Goal: Transaction & Acquisition: Subscribe to service/newsletter

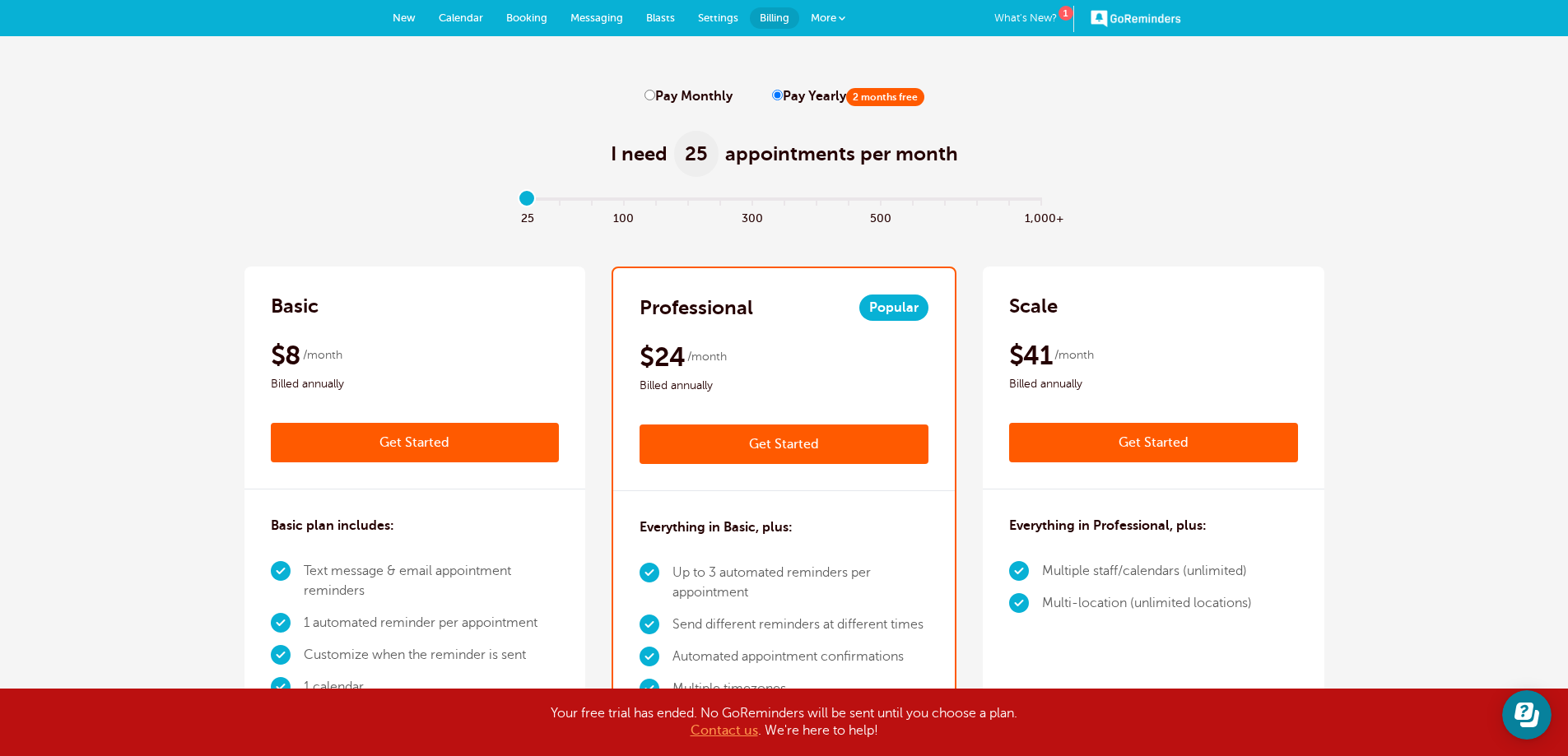
click at [841, 11] on link "More" at bounding box center [827, 18] width 58 height 37
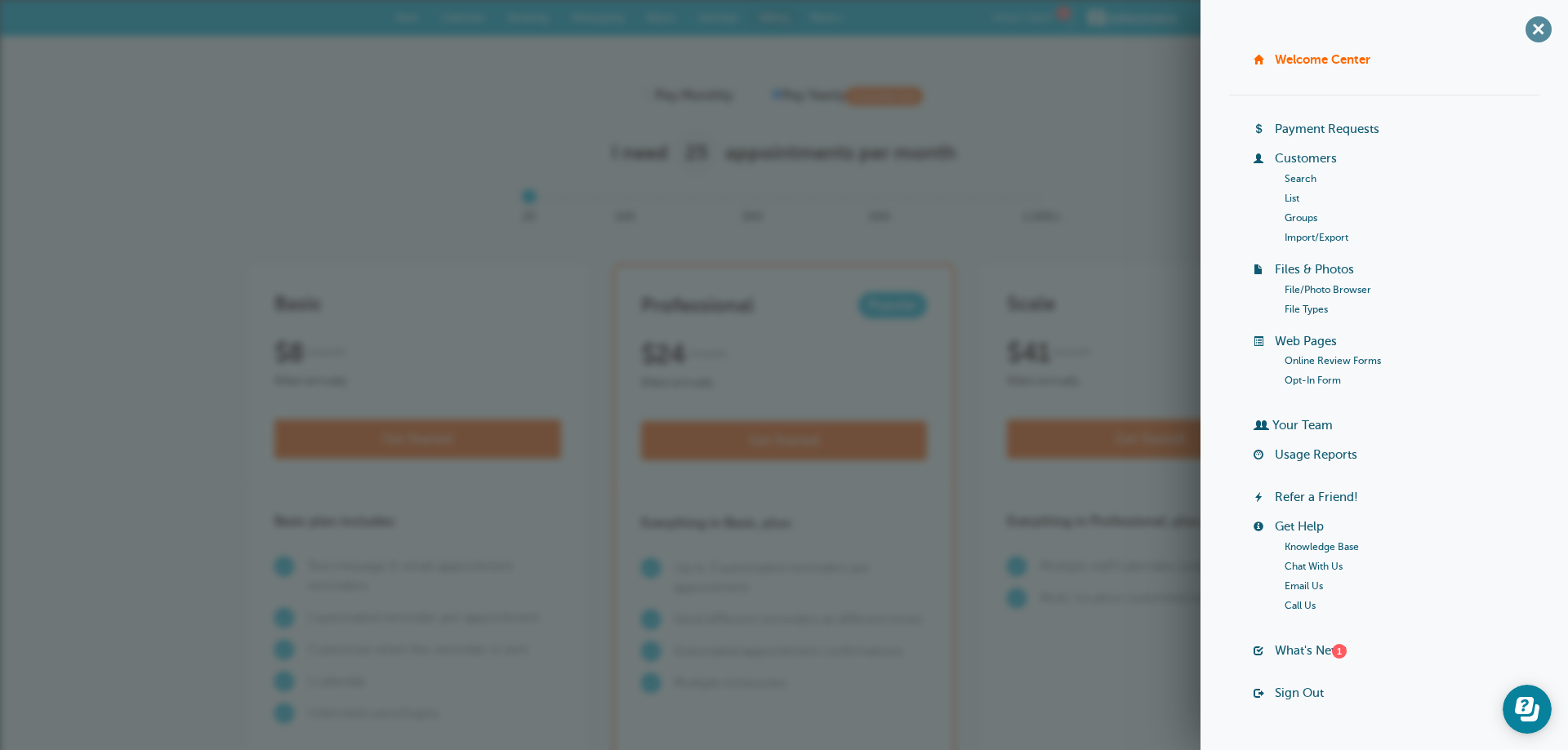
click at [1521, 23] on span "+" at bounding box center [1538, 28] width 37 height 37
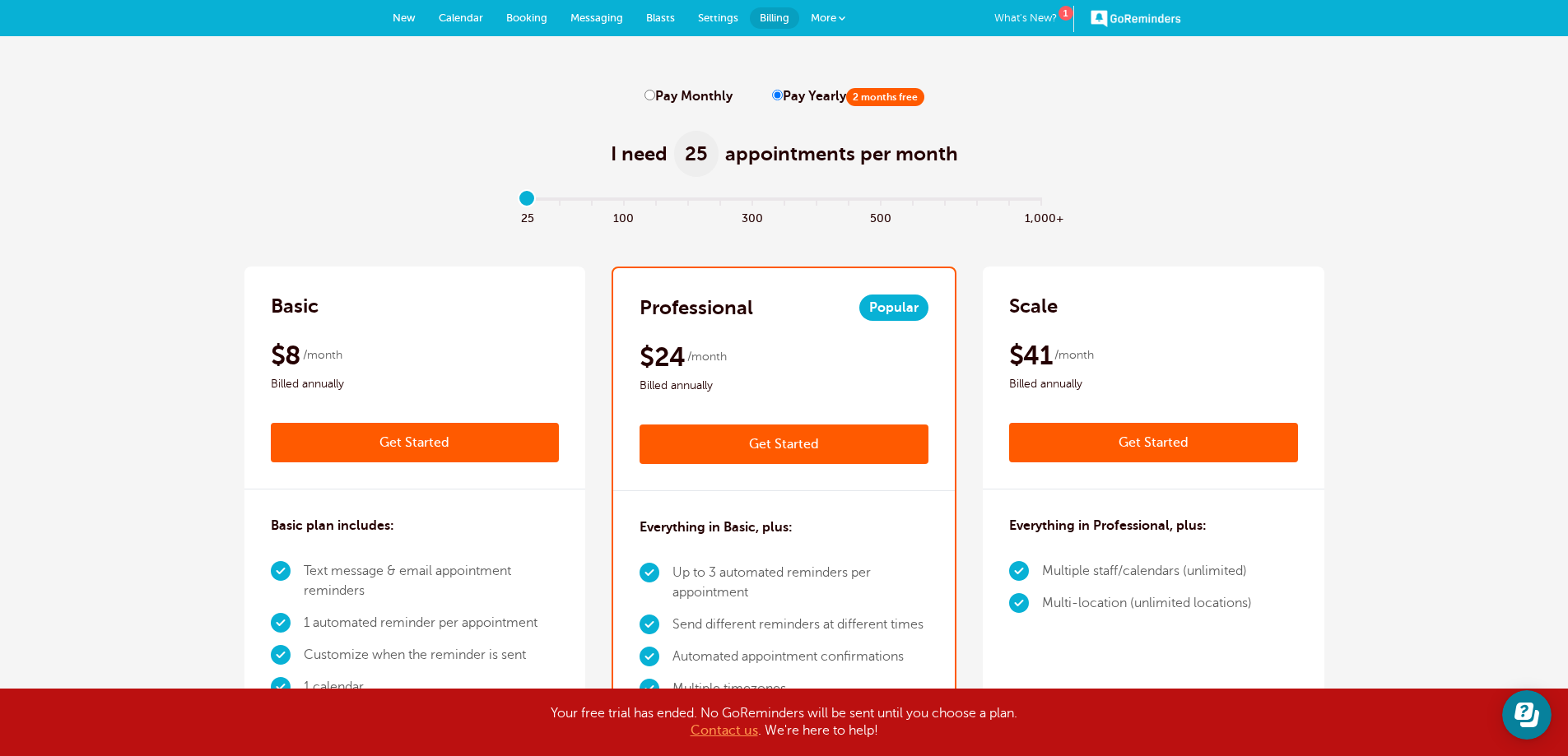
scroll to position [83, 0]
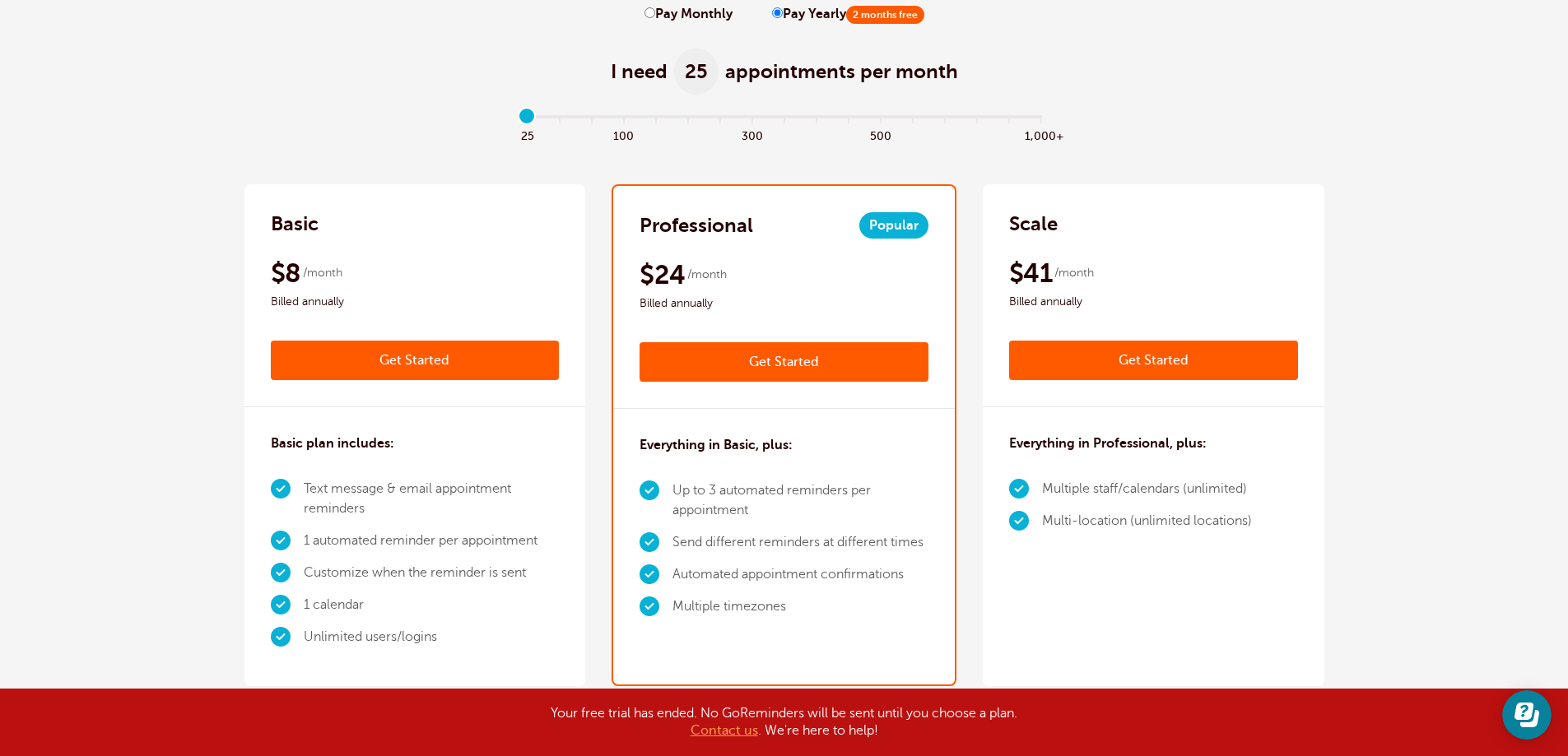
drag, startPoint x: 523, startPoint y: 120, endPoint x: 510, endPoint y: 122, distance: 13.2
click at [518, 121] on input "range" at bounding box center [784, 120] width 532 height 3
drag, startPoint x: 528, startPoint y: 120, endPoint x: 555, endPoint y: 120, distance: 27.0
click at [555, 120] on input "range" at bounding box center [784, 120] width 532 height 3
drag, startPoint x: 556, startPoint y: 111, endPoint x: 519, endPoint y: 113, distance: 37.1
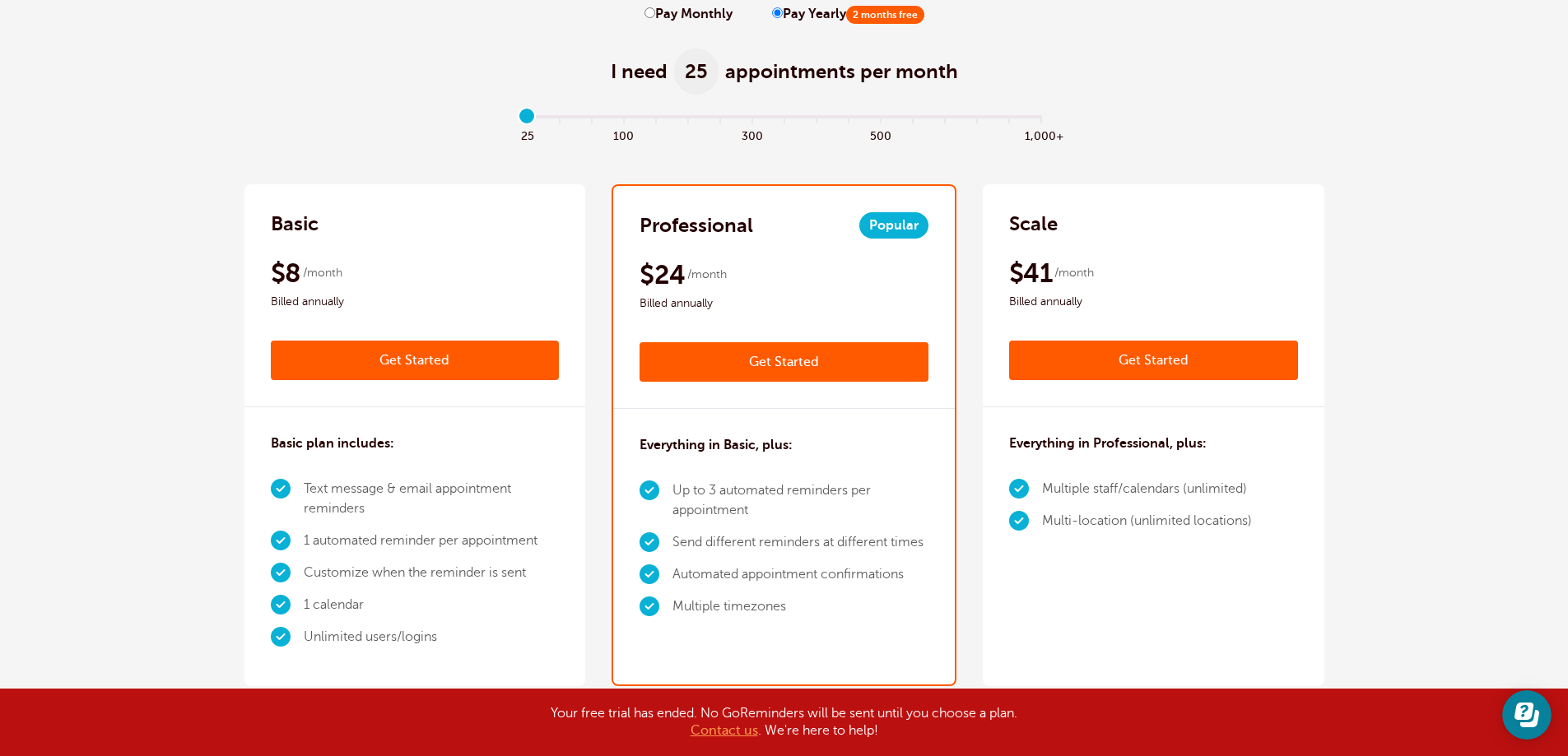
click at [522, 119] on input "range" at bounding box center [784, 120] width 532 height 3
drag, startPoint x: 531, startPoint y: 115, endPoint x: 546, endPoint y: 116, distance: 15.0
type input "1"
click at [546, 119] on input "range" at bounding box center [784, 120] width 532 height 3
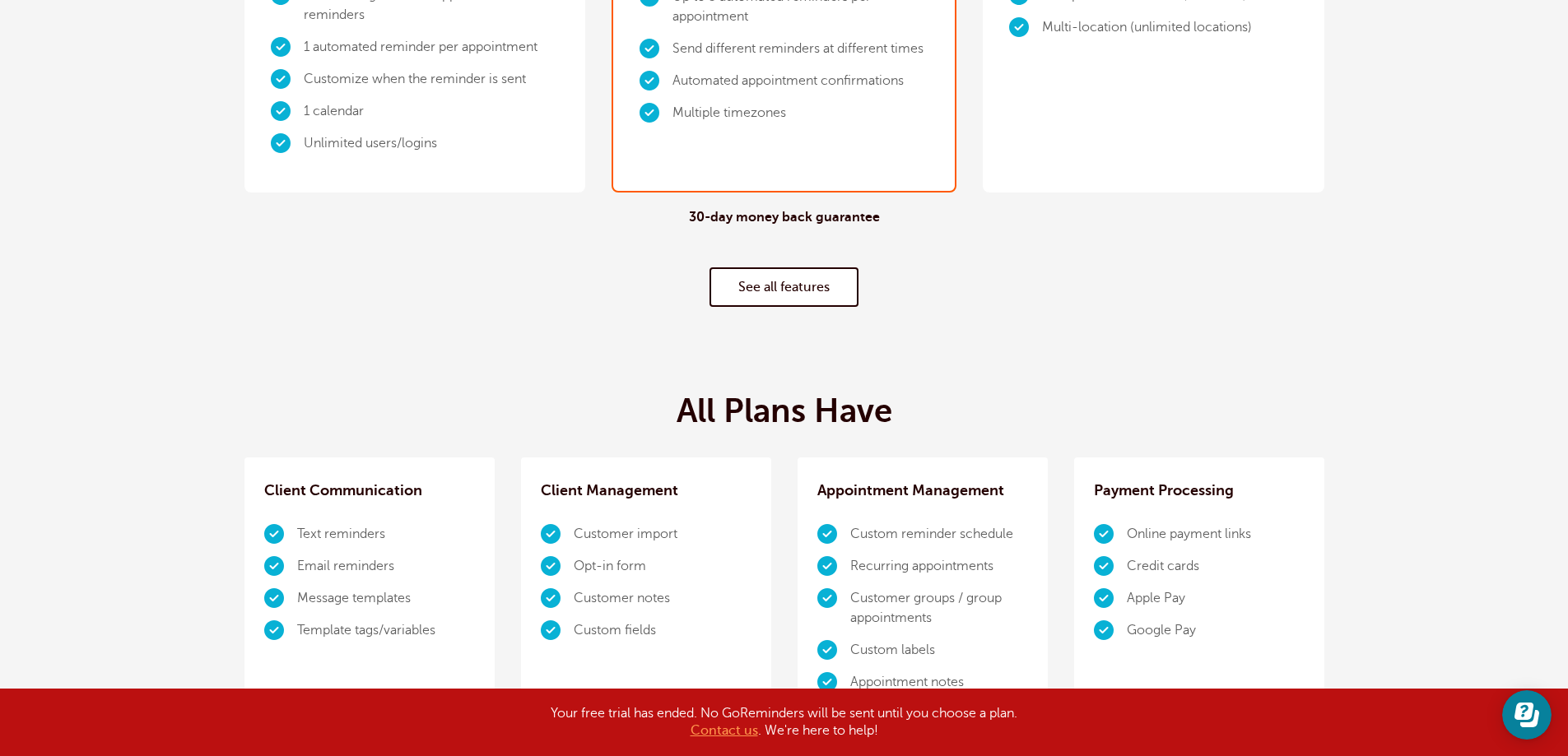
scroll to position [658, 0]
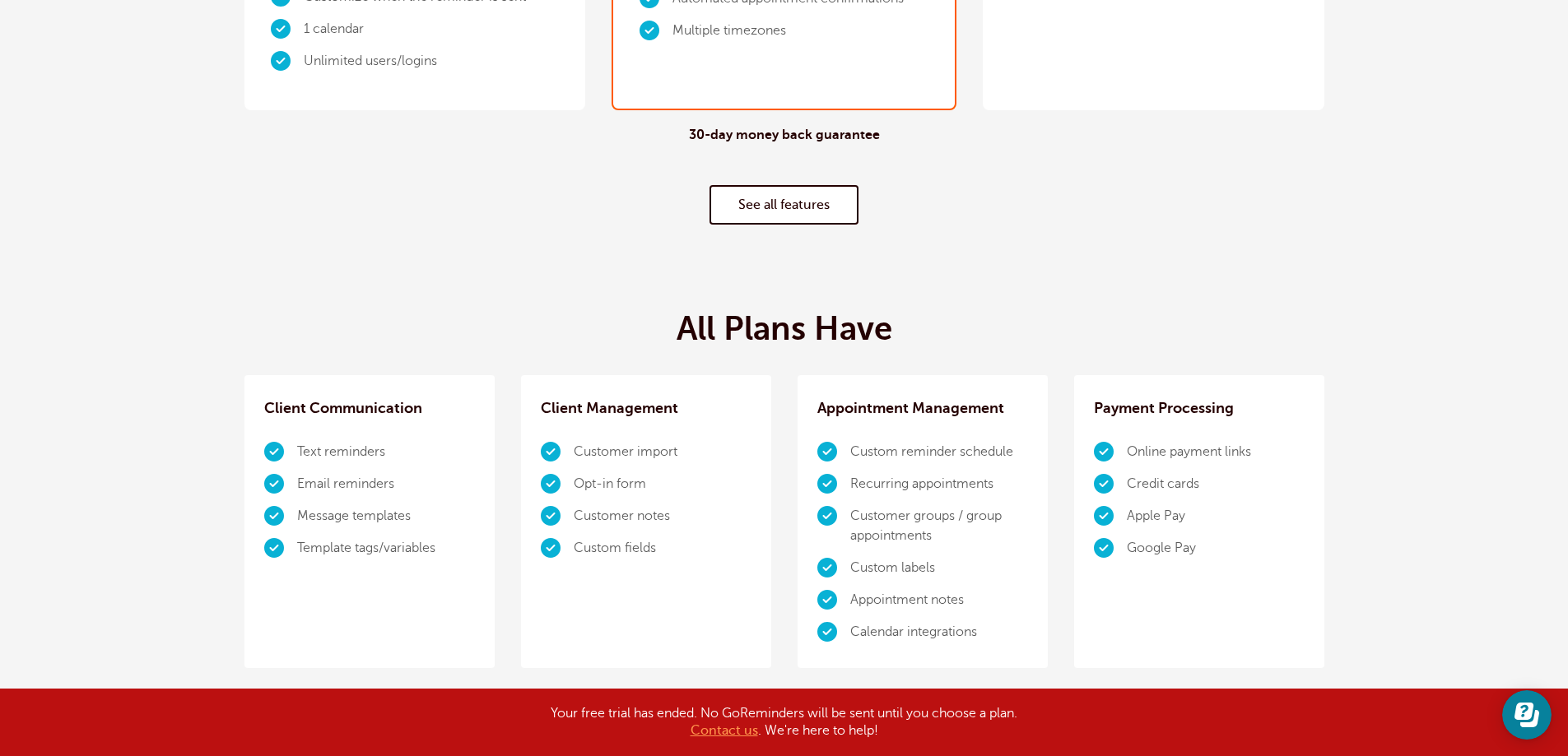
click at [808, 214] on link "See all features" at bounding box center [784, 205] width 149 height 40
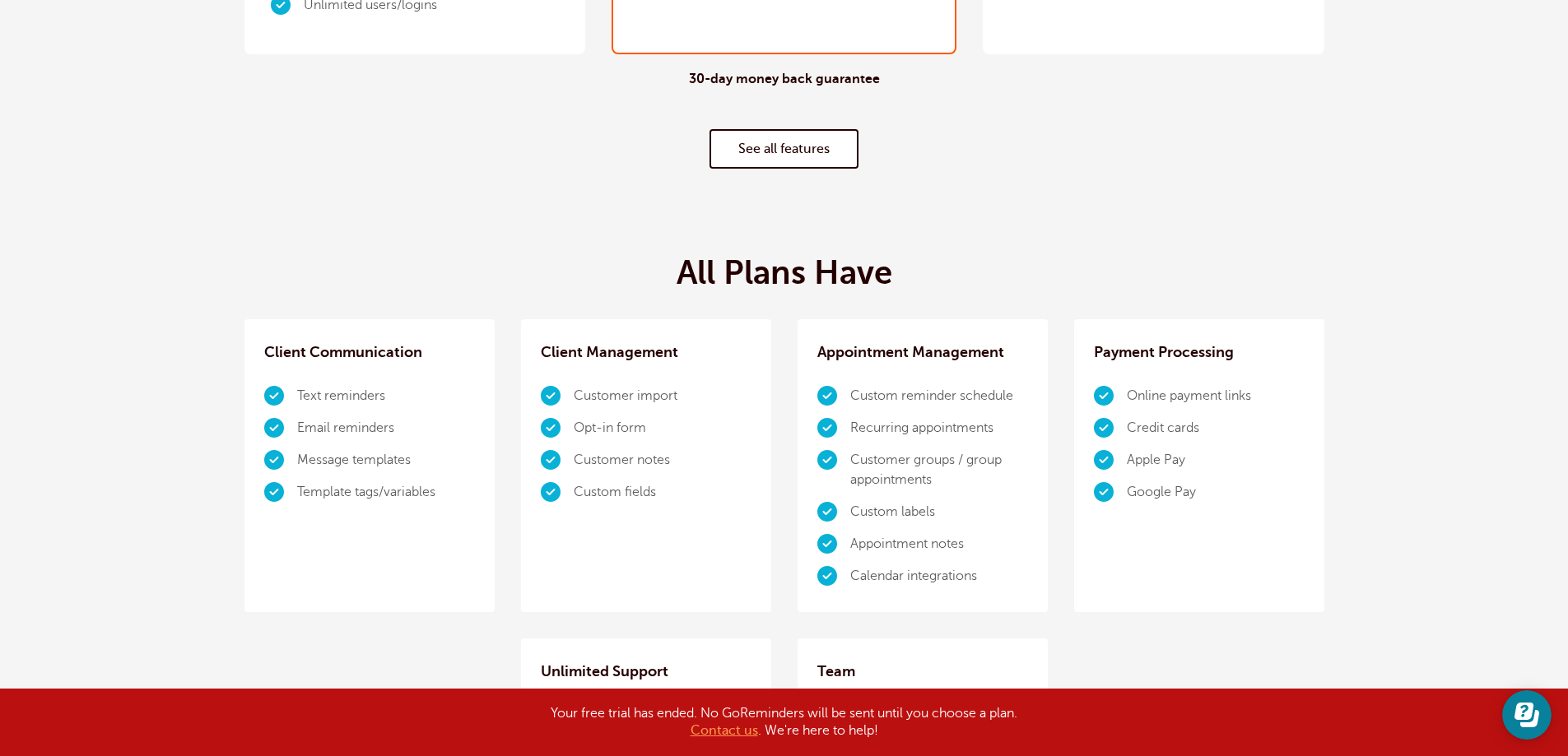
scroll to position [221, 0]
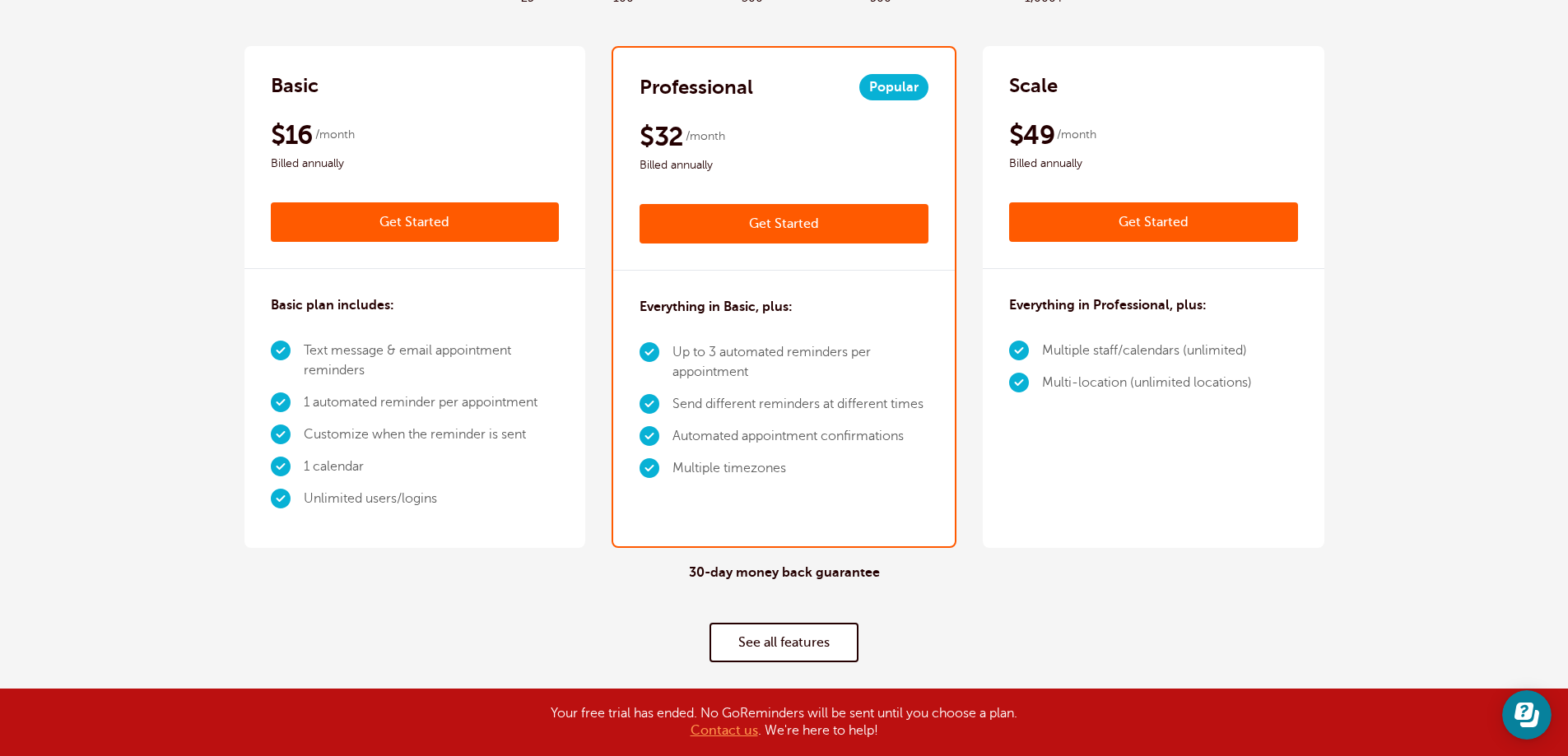
click at [1122, 342] on li "Multiple staff/calendars (unlimited)" at bounding box center [1146, 351] width 210 height 32
click at [1135, 149] on div "$49 /month Billed annually" at bounding box center [1153, 146] width 289 height 55
click at [1031, 72] on h2 "Scale" at bounding box center [1033, 85] width 48 height 27
click at [1041, 138] on span "$49" at bounding box center [1032, 135] width 46 height 33
click at [1122, 231] on link "Get Started" at bounding box center [1153, 222] width 289 height 40
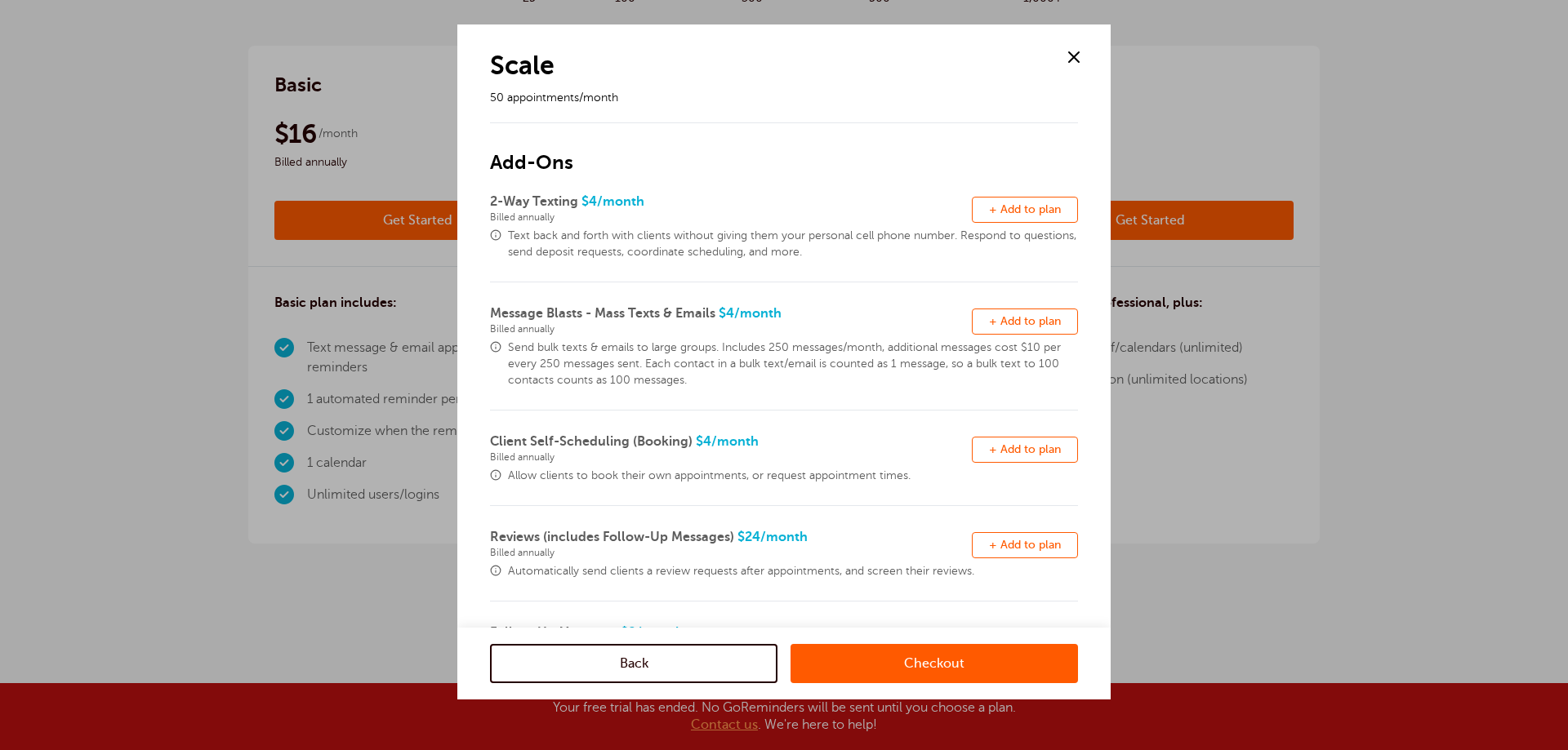
click at [1076, 58] on span at bounding box center [1074, 57] width 24 height 24
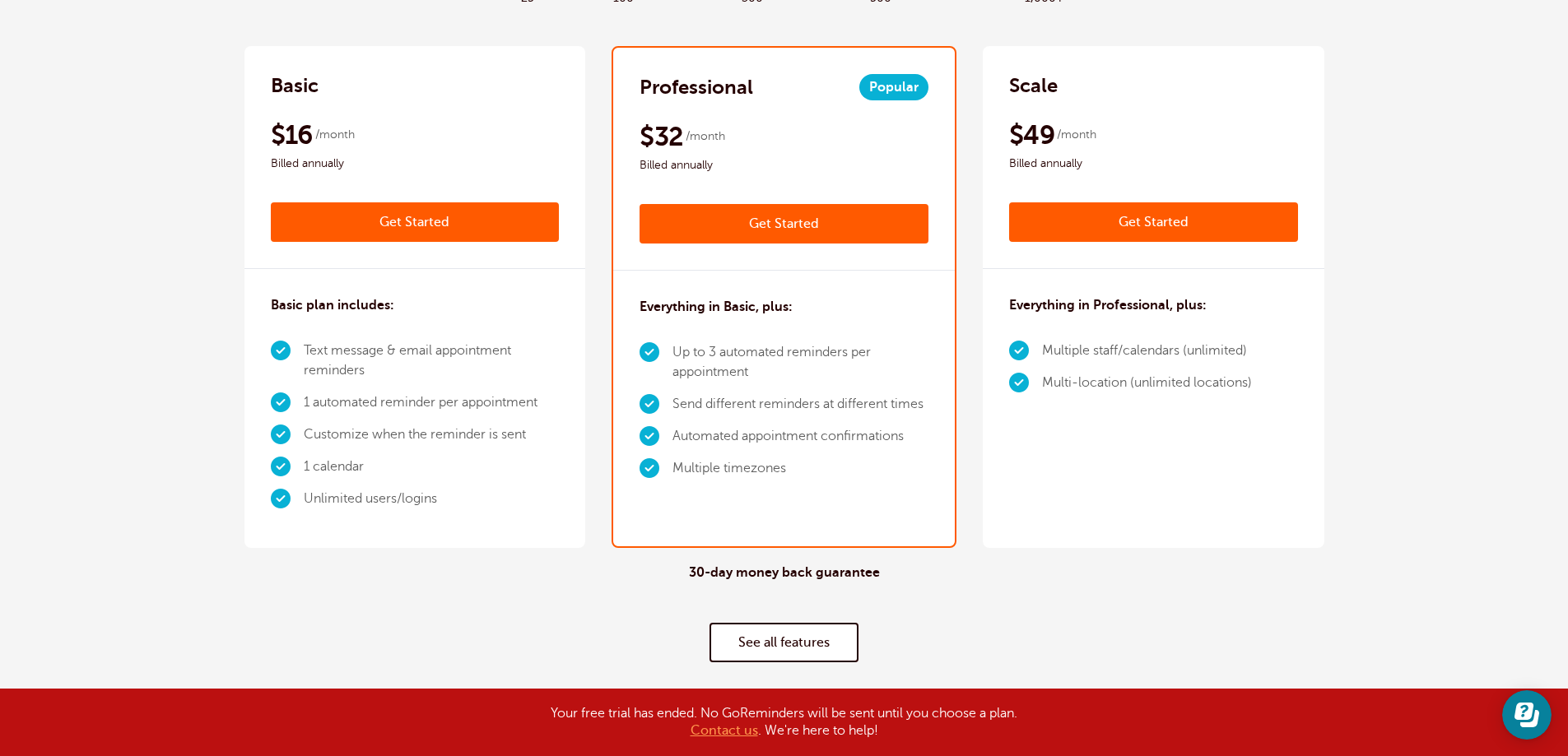
scroll to position [56, 0]
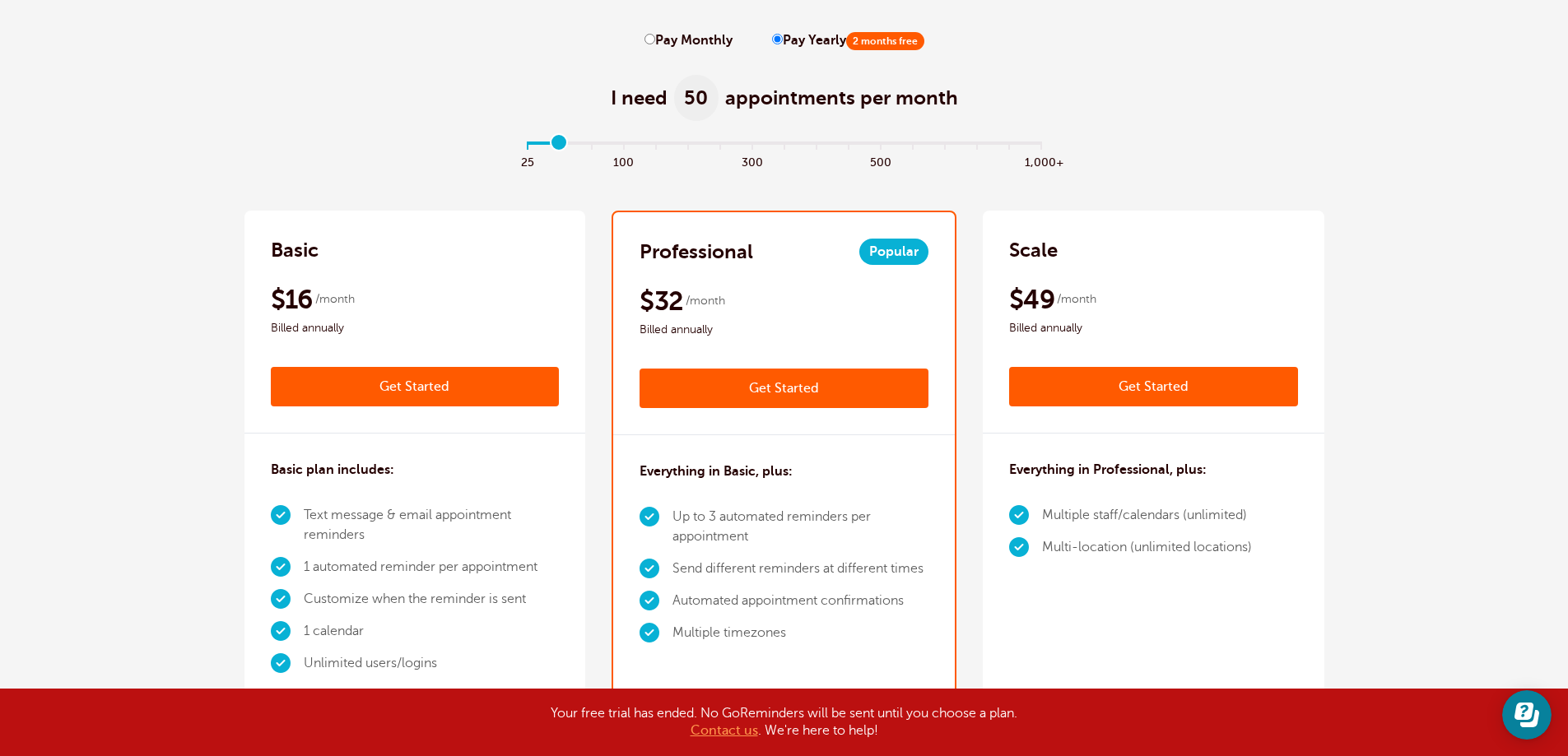
click at [1190, 246] on div "Scale" at bounding box center [1153, 250] width 289 height 27
click at [1062, 236] on div "Scale $59 /month Get Started $49 /month Billed annually Get Started" at bounding box center [1153, 322] width 341 height 223
click at [1028, 255] on h2 "Scale" at bounding box center [1033, 250] width 48 height 27
click at [1153, 268] on div "Scale $59 /month Get Started $49 /month Billed annually Get Started" at bounding box center [1153, 322] width 341 height 223
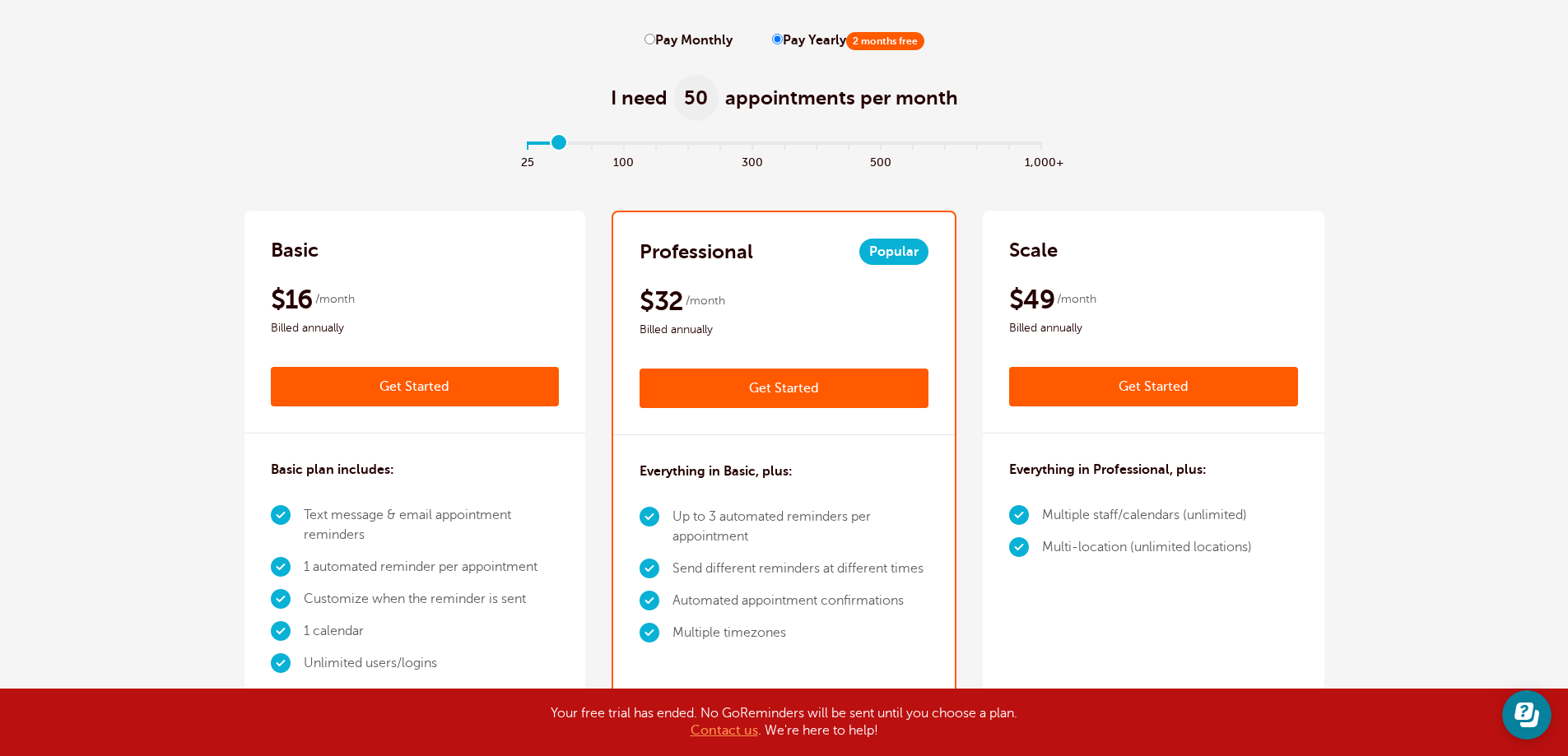
click at [699, 40] on label "Pay Monthly" at bounding box center [688, 41] width 88 height 15
click at [655, 40] on input "Pay Monthly" at bounding box center [649, 39] width 10 height 10
radio input "true"
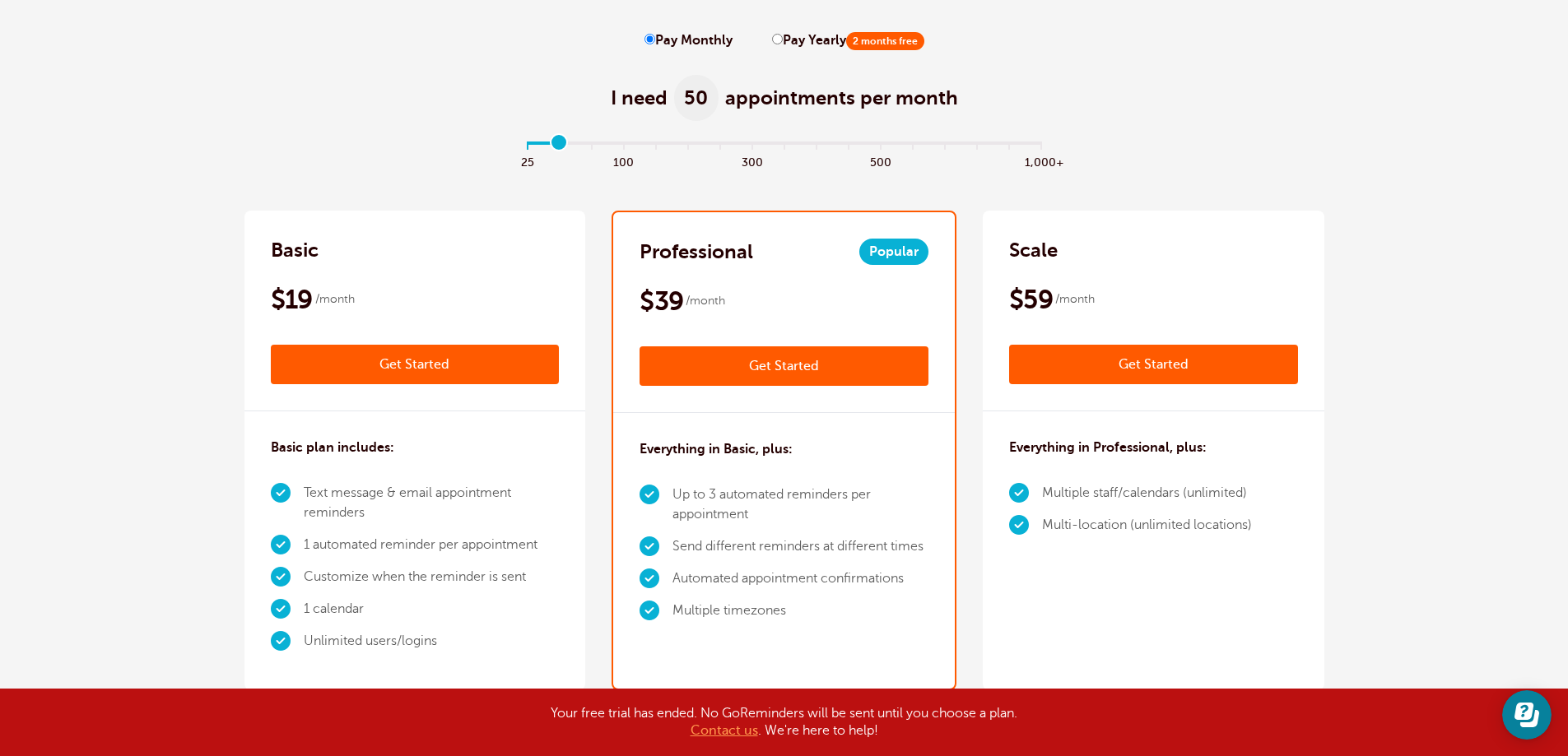
click at [796, 39] on label "Pay Yearly 2 months free" at bounding box center [848, 41] width 153 height 15
click at [783, 39] on input "Pay Yearly 2 months free" at bounding box center [777, 39] width 10 height 10
radio input "true"
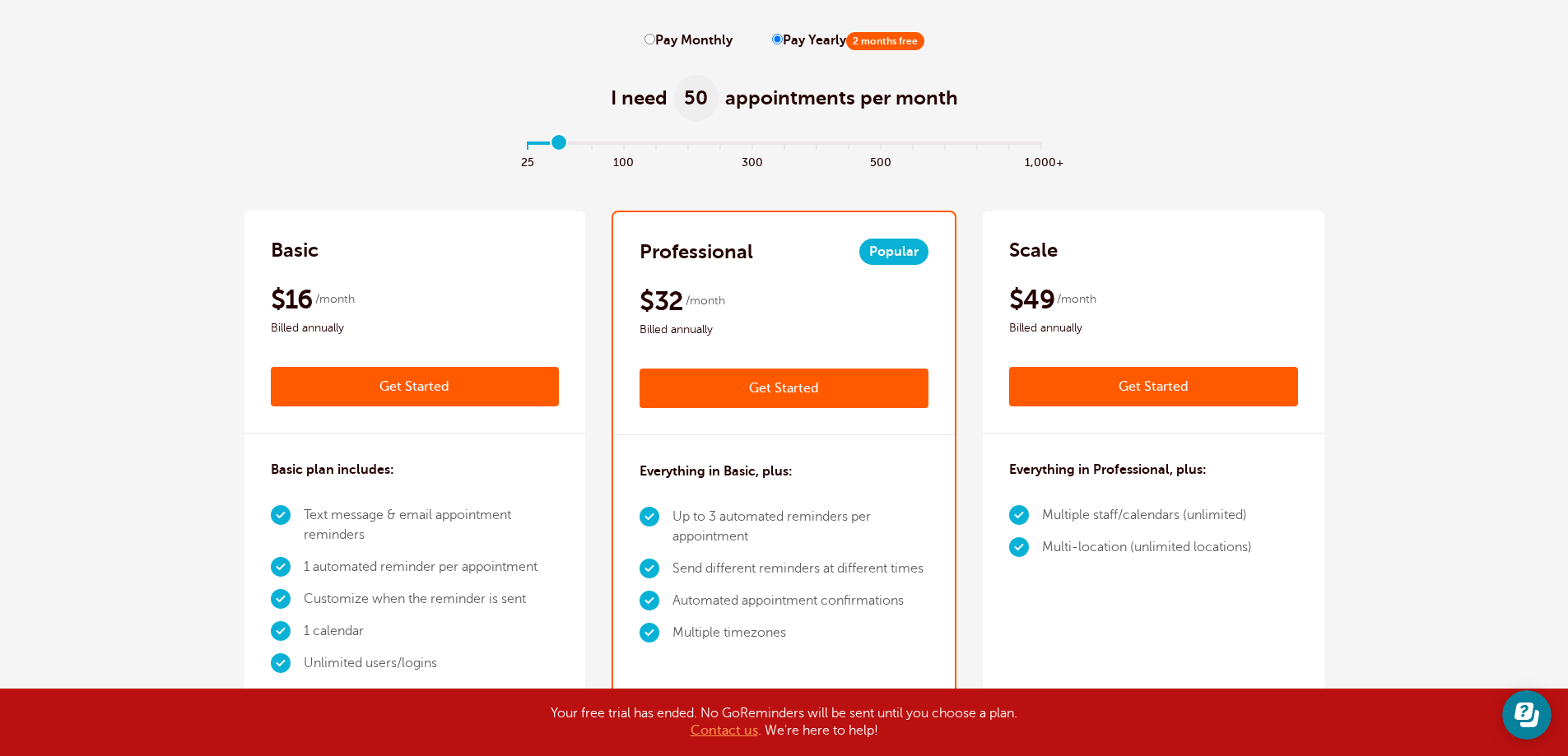
click at [693, 39] on label "Pay Monthly" at bounding box center [688, 41] width 88 height 15
click at [655, 39] on input "Pay Monthly" at bounding box center [649, 39] width 10 height 10
radio input "true"
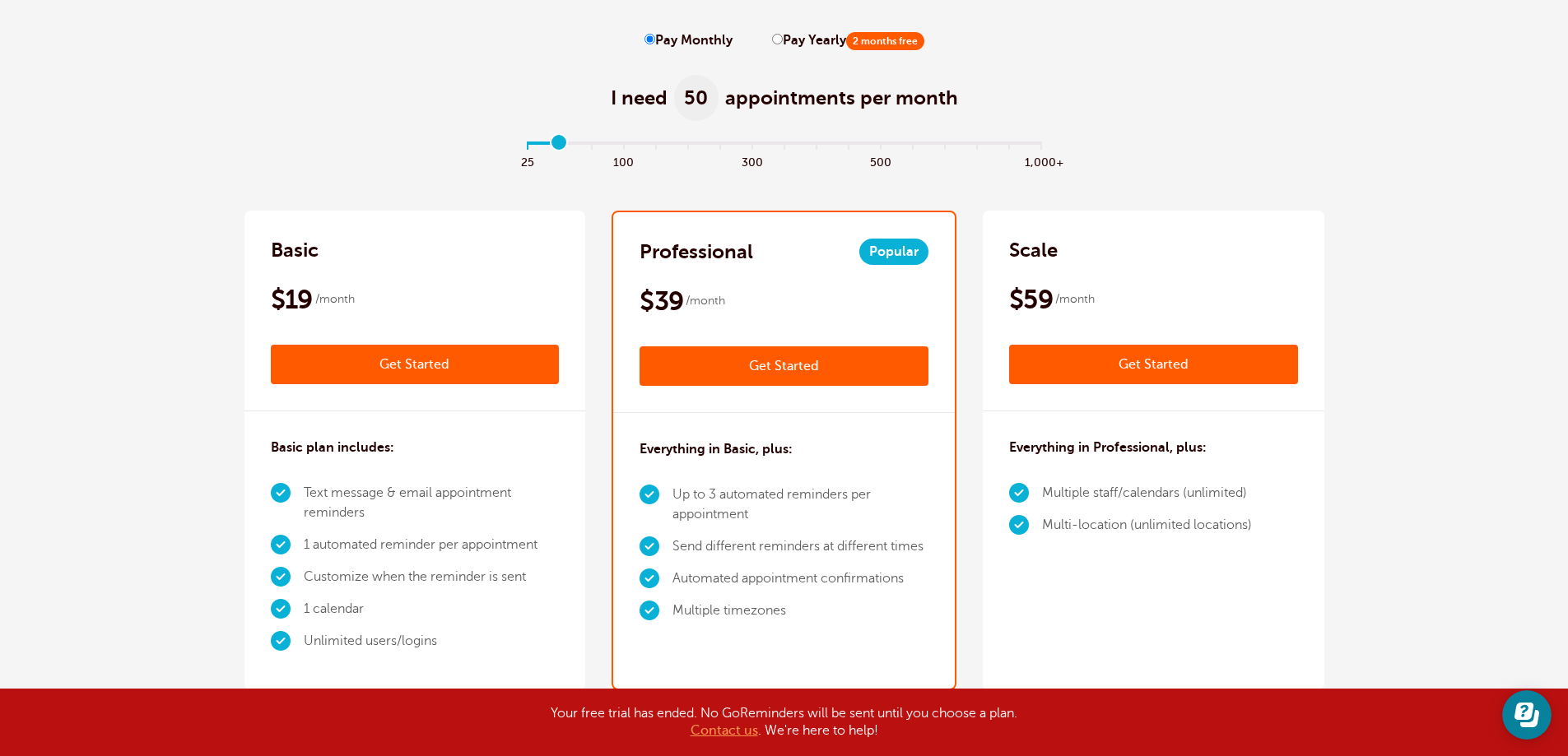
drag, startPoint x: 551, startPoint y: 145, endPoint x: 502, endPoint y: 141, distance: 49.2
click at [518, 145] on input "range" at bounding box center [784, 146] width 532 height 3
click at [1052, 235] on div "Scale $49 /month Get Started $41 /month Billed annually Get Started" at bounding box center [1153, 311] width 341 height 201
click at [1031, 260] on h2 "Scale" at bounding box center [1033, 250] width 48 height 27
click at [1038, 313] on span "$49" at bounding box center [1032, 299] width 46 height 33
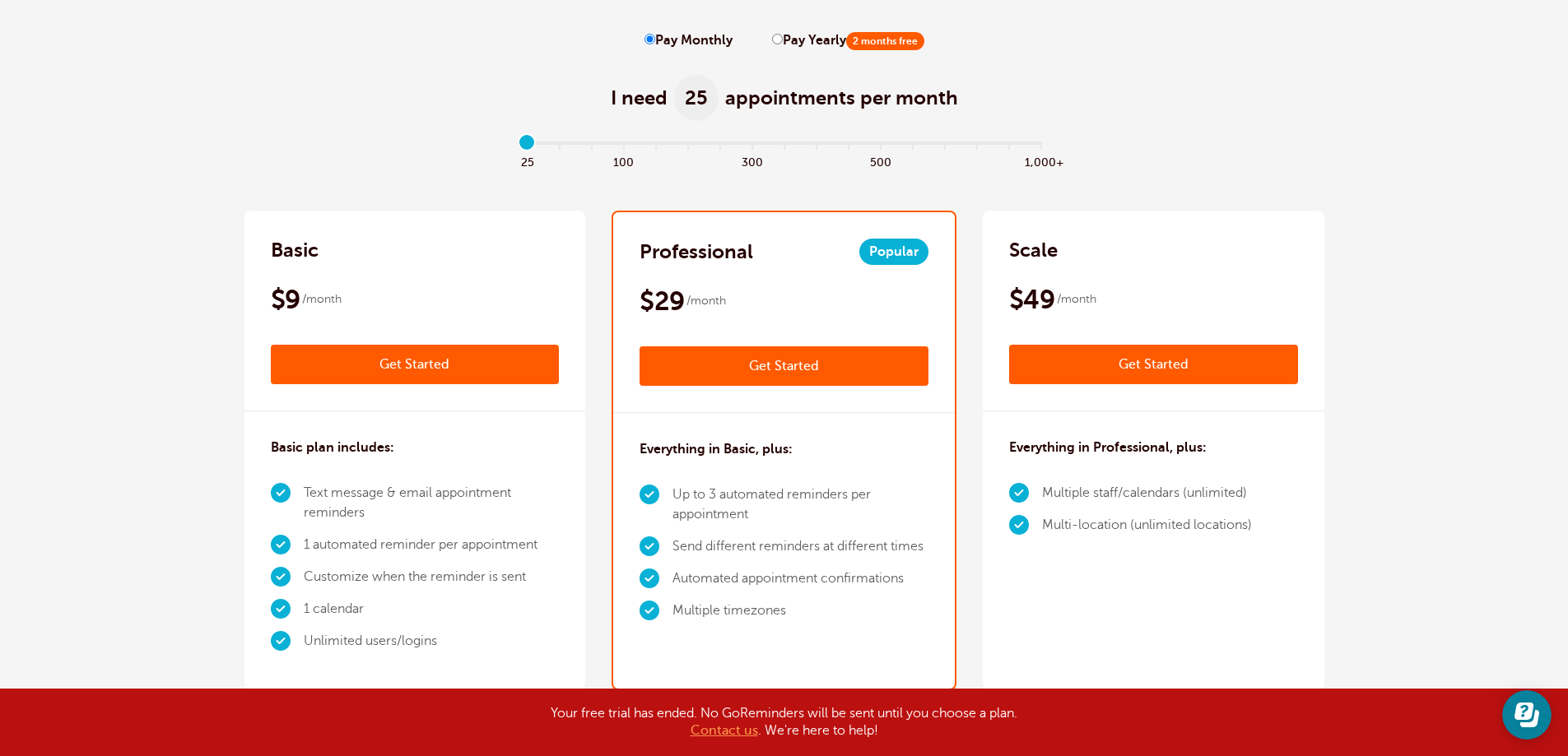
click at [1127, 304] on div "$49 /month" at bounding box center [1153, 299] width 289 height 33
click at [530, 268] on div "Basic $9 /month Get Started $8 /month Billed annually Get Started" at bounding box center [415, 311] width 341 height 201
drag, startPoint x: 1308, startPoint y: 481, endPoint x: 1184, endPoint y: 483, distance: 124.0
click at [1308, 481] on div "Everything in Professional, plus: Multiple staff/calendars (unlimited) Multi-lo…" at bounding box center [1153, 493] width 341 height 163
click at [1123, 482] on li "Multiple staff/calendars (unlimited)" at bounding box center [1146, 493] width 210 height 32
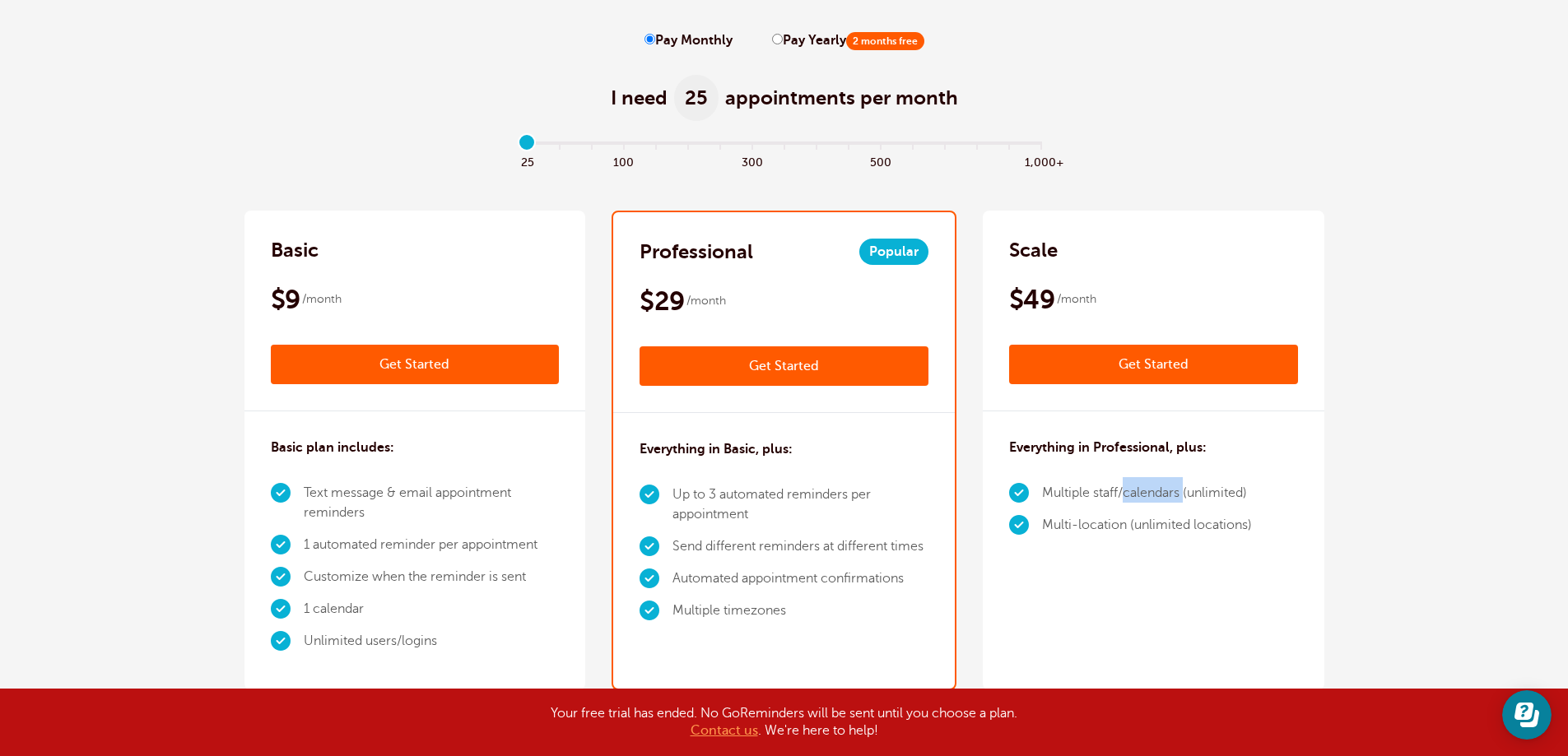
click at [1123, 482] on li "Multiple staff/calendars (unlimited)" at bounding box center [1146, 493] width 210 height 32
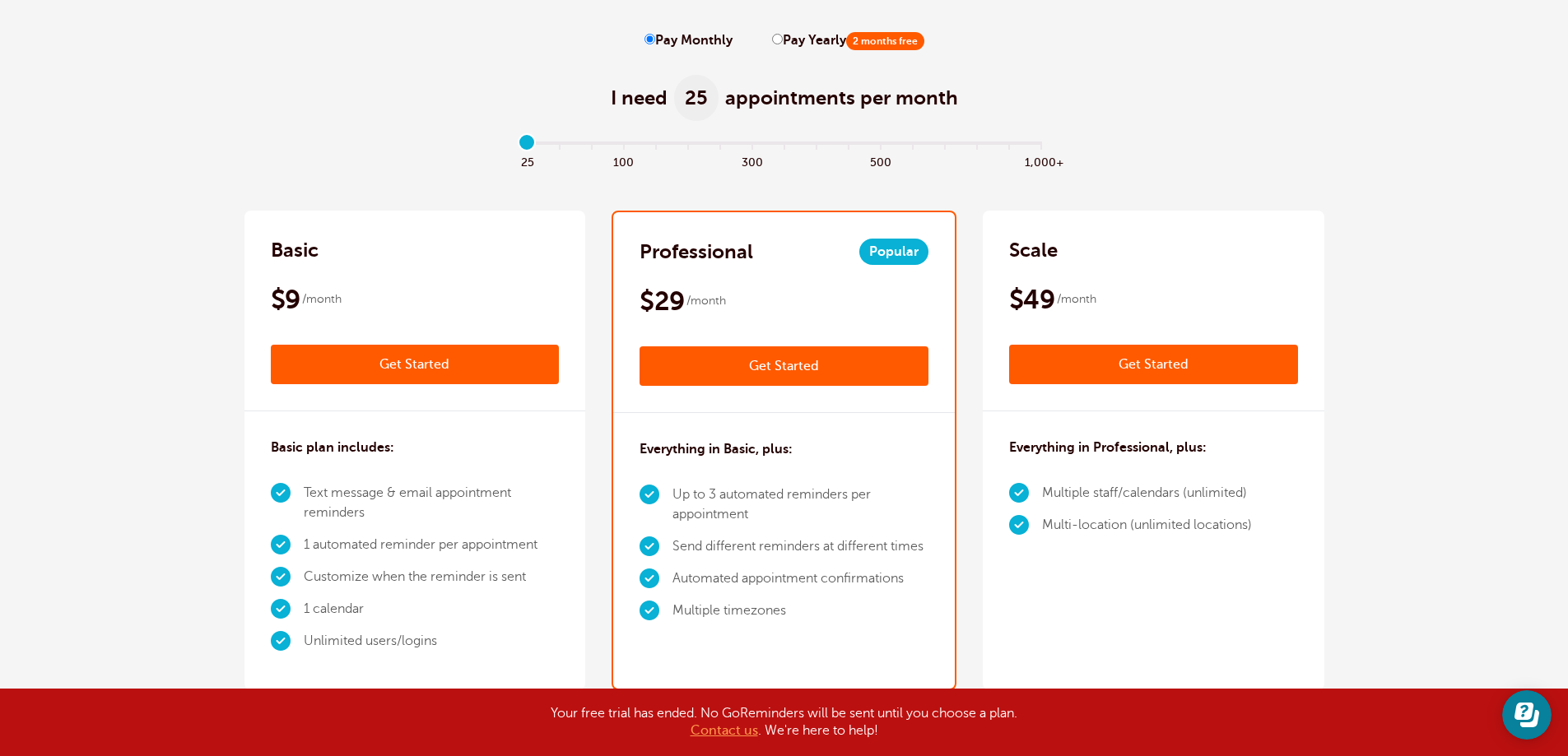
click at [1142, 446] on h3 "Everything in Professional, plus:" at bounding box center [1108, 448] width 197 height 20
click at [1103, 332] on div "$49 /month Get Started" at bounding box center [1153, 333] width 289 height 101
click at [1042, 470] on div "Everything in Professional, plus: Multiple staff/calendars (unlimited) Multi-lo…" at bounding box center [1153, 493] width 341 height 163
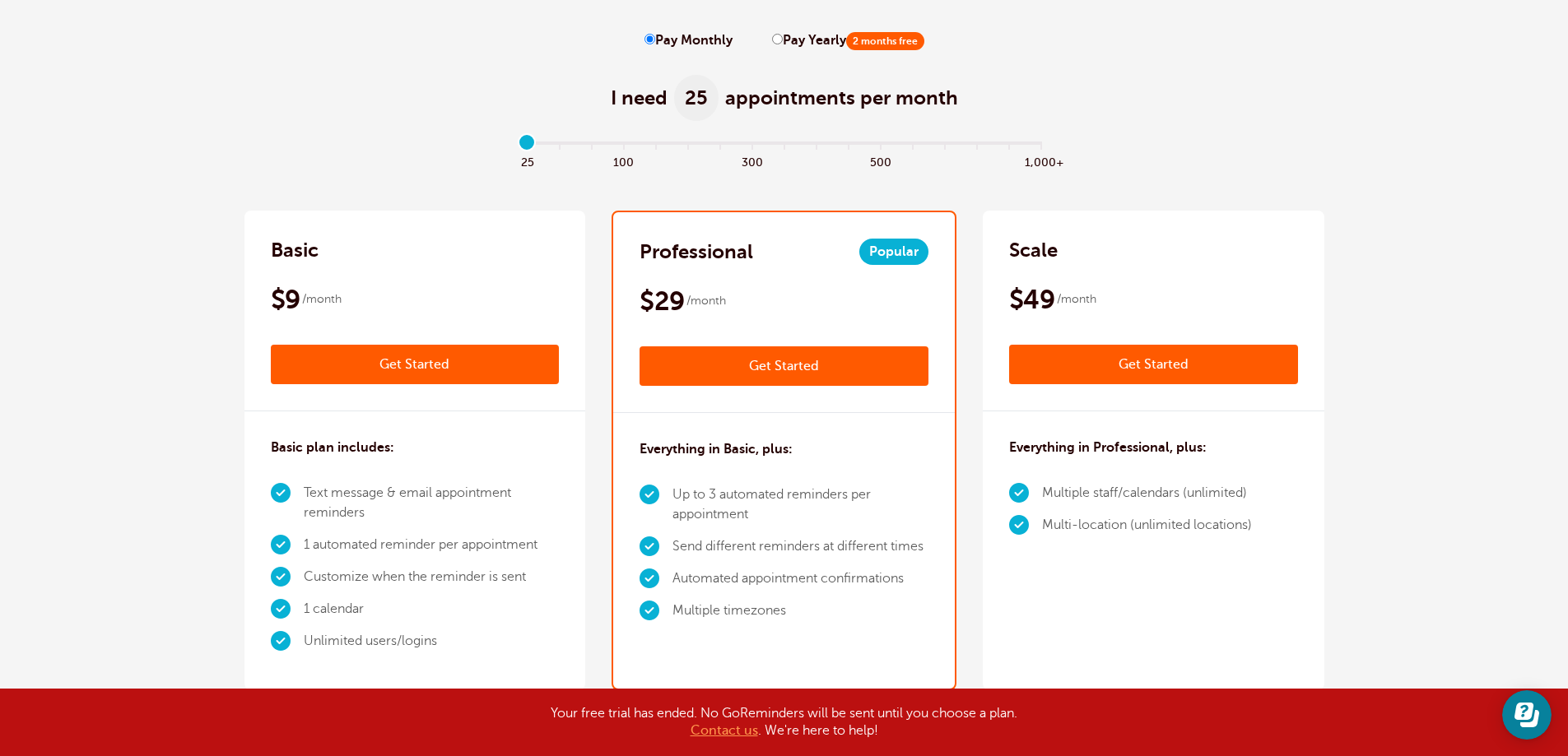
scroll to position [221, 0]
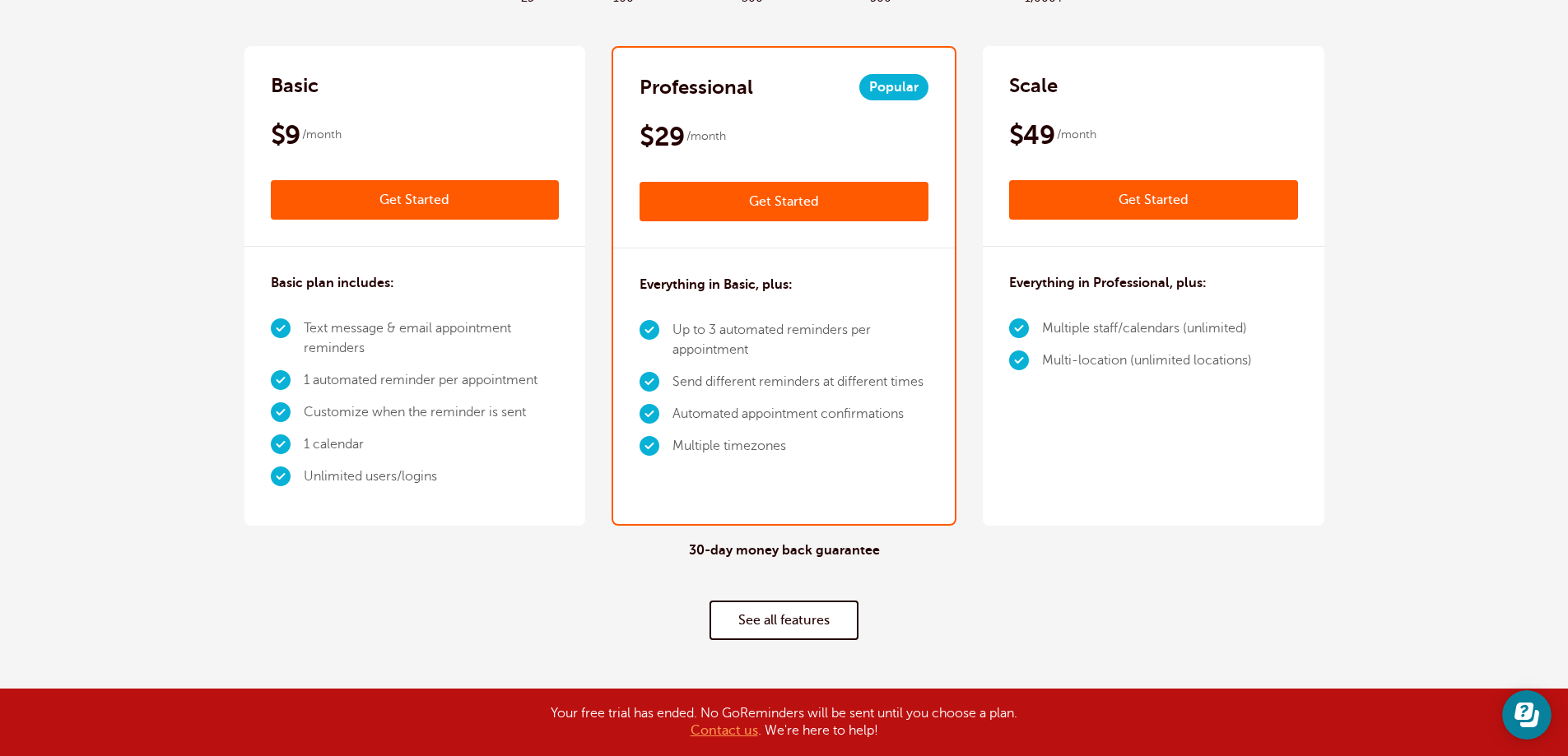
click at [1096, 492] on div "Scale $49 /month Get Started $41 /month Billed annually Get Started Everything …" at bounding box center [1153, 286] width 341 height 480
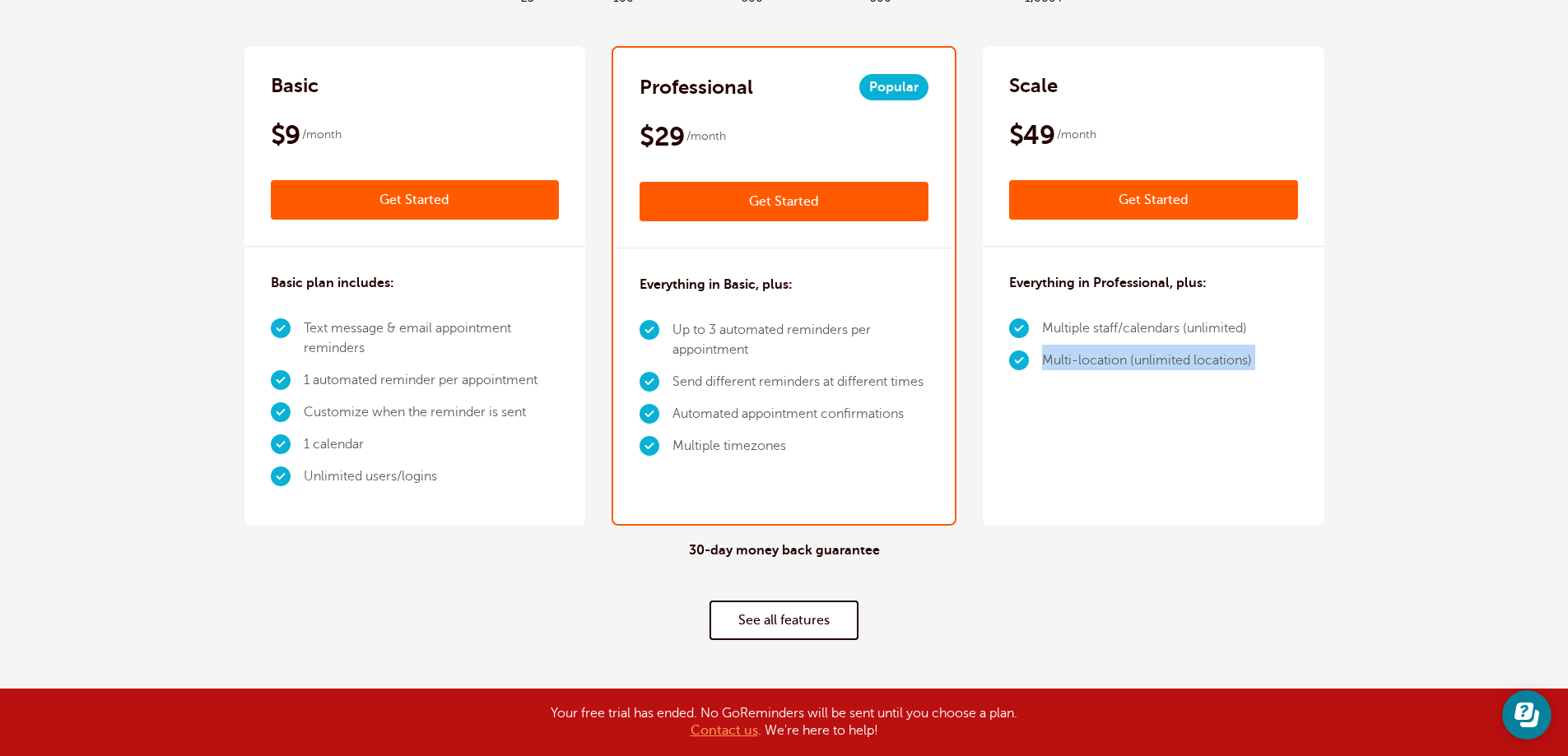
click at [1096, 492] on div "Scale $49 /month Get Started $41 /month Billed annually Get Started Everything …" at bounding box center [1153, 286] width 341 height 480
click at [432, 326] on li "Text message & email appointment reminders" at bounding box center [432, 339] width 256 height 52
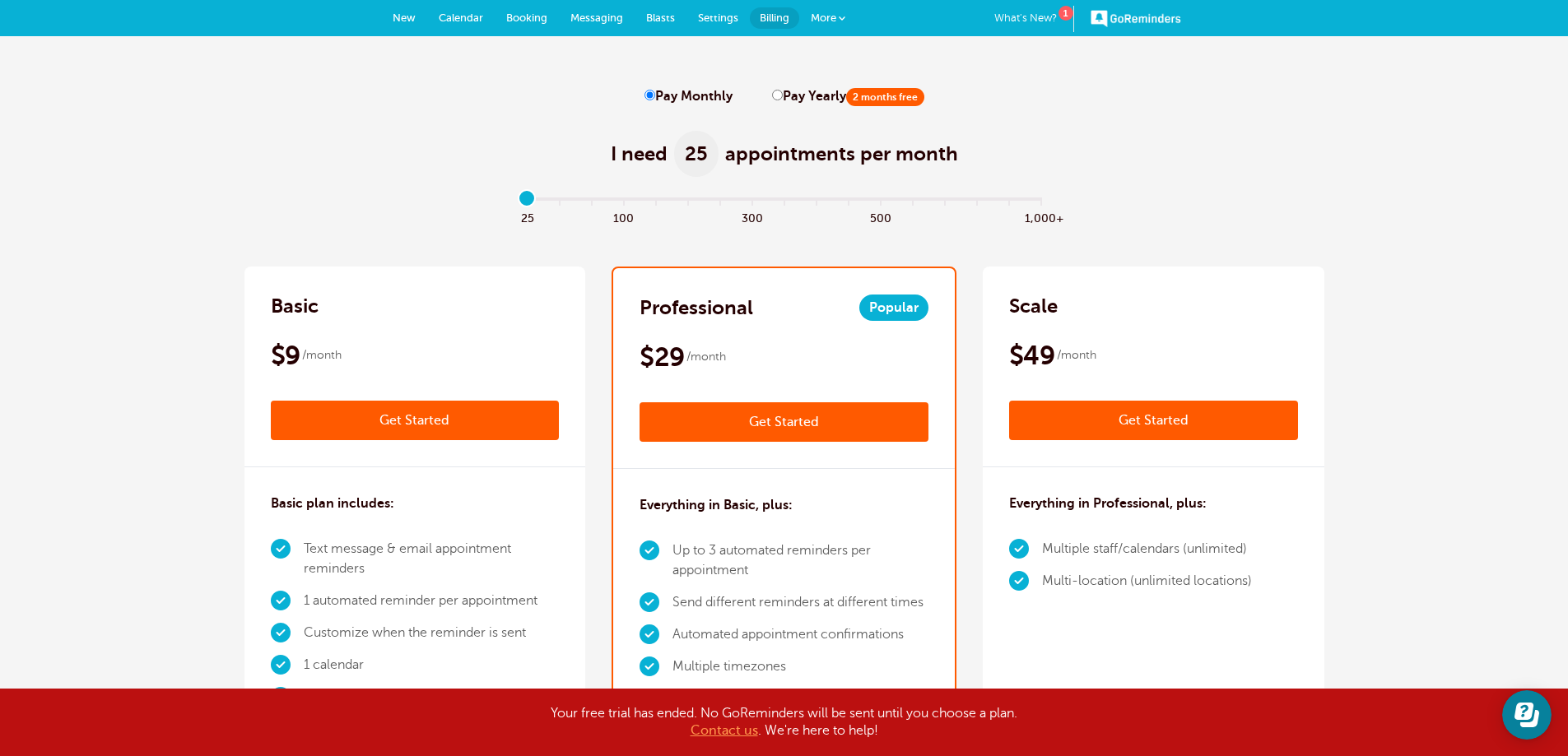
drag, startPoint x: 533, startPoint y: 195, endPoint x: 449, endPoint y: 212, distance: 85.7
click at [518, 204] on input "range" at bounding box center [784, 202] width 532 height 3
drag, startPoint x: 528, startPoint y: 200, endPoint x: 548, endPoint y: 203, distance: 20.2
click at [548, 203] on input "range" at bounding box center [784, 202] width 532 height 3
drag, startPoint x: 556, startPoint y: 202, endPoint x: 513, endPoint y: 204, distance: 43.0
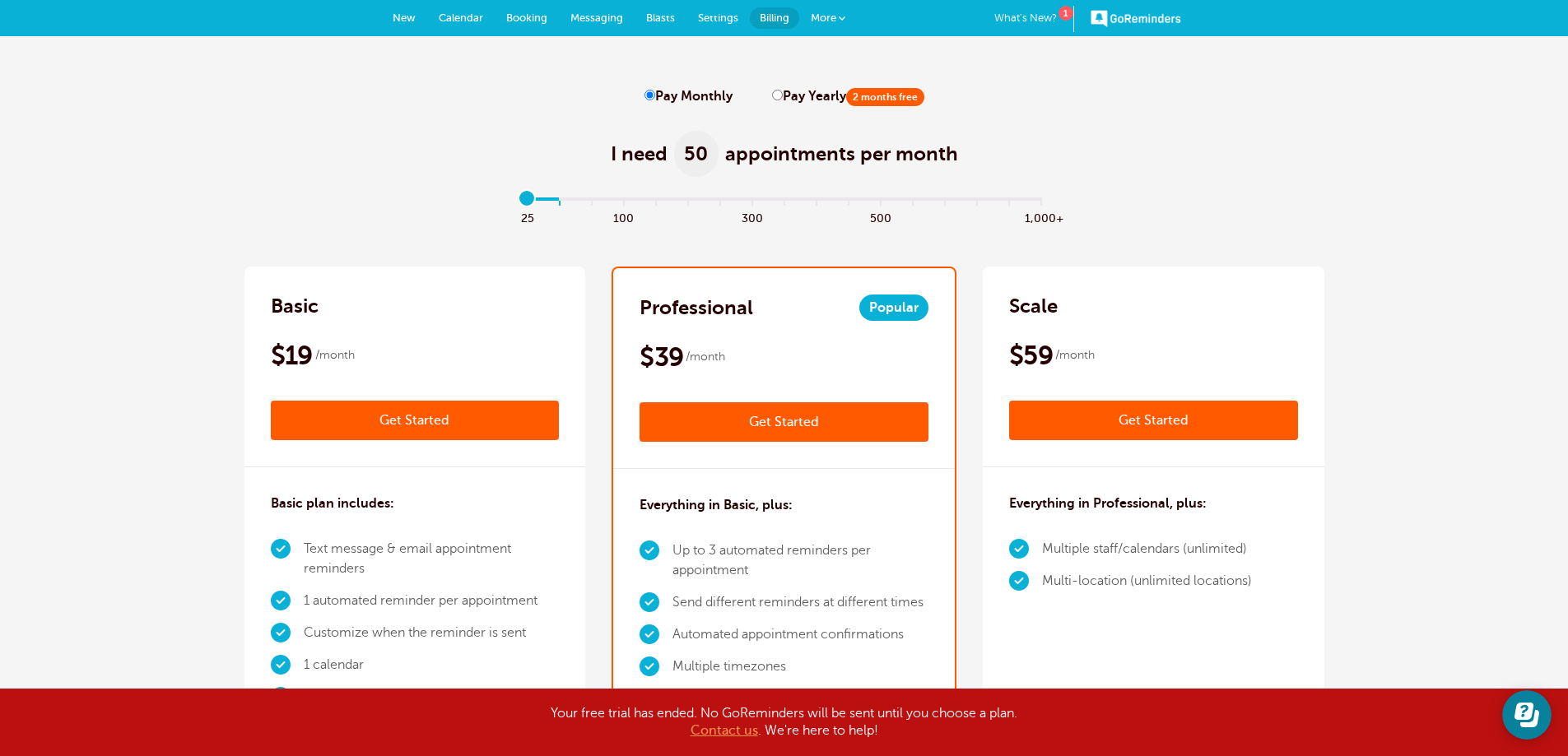
type input "0"
click at [518, 204] on input "range" at bounding box center [784, 202] width 532 height 3
click at [777, 101] on label "Pay Yearly 2 months free" at bounding box center [848, 97] width 153 height 15
click at [777, 101] on input "Pay Yearly 2 months free" at bounding box center [777, 95] width 10 height 10
radio input "true"
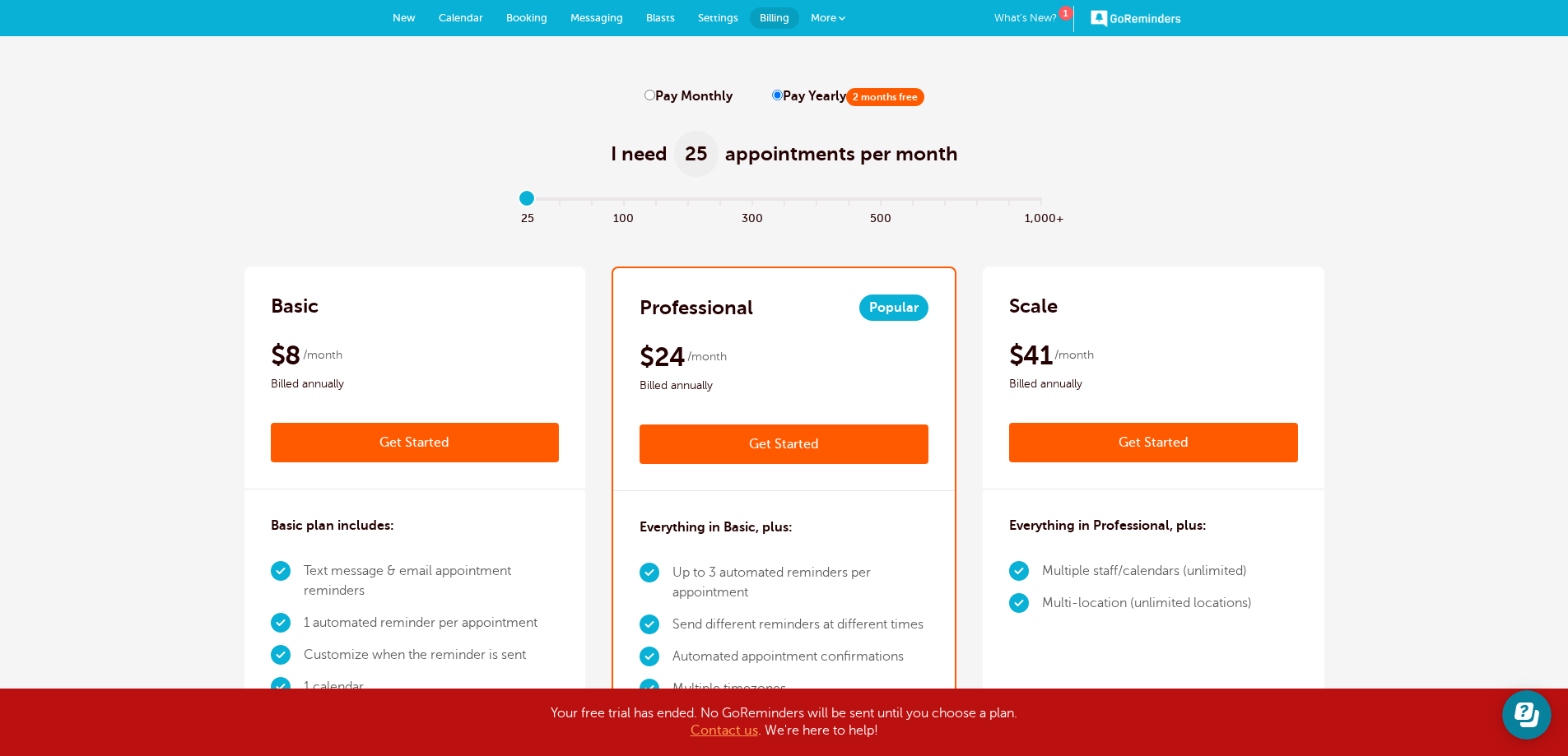
click at [1063, 347] on span "/month" at bounding box center [1074, 355] width 40 height 20
click at [706, 100] on label "Pay Monthly" at bounding box center [688, 97] width 88 height 15
click at [655, 100] on input "Pay Monthly" at bounding box center [649, 95] width 10 height 10
radio input "true"
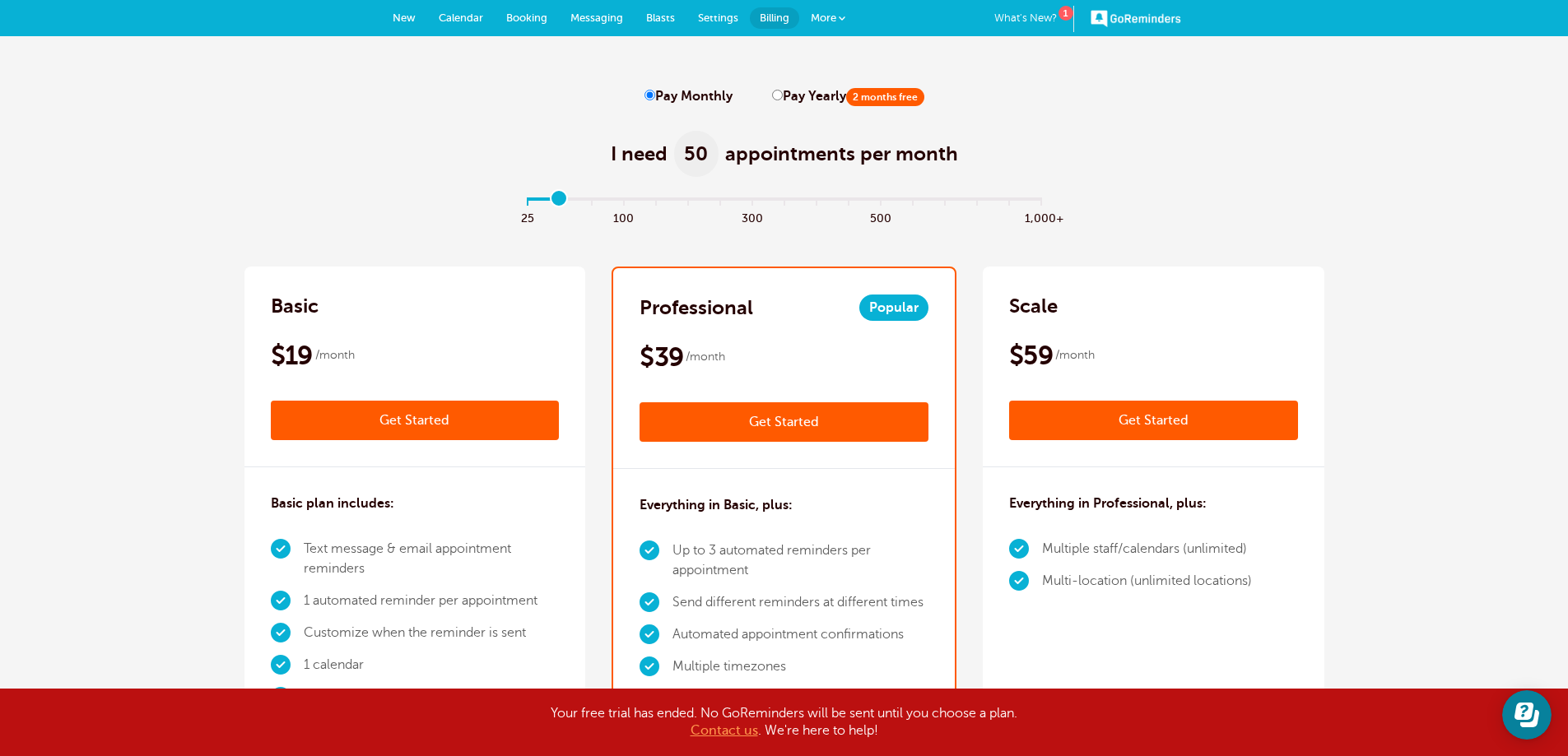
drag, startPoint x: 527, startPoint y: 201, endPoint x: 552, endPoint y: 205, distance: 25.3
type input "1"
click at [552, 204] on input "range" at bounding box center [784, 202] width 532 height 3
click at [773, 94] on input "Pay Yearly 2 months free" at bounding box center [777, 95] width 10 height 10
radio input "true"
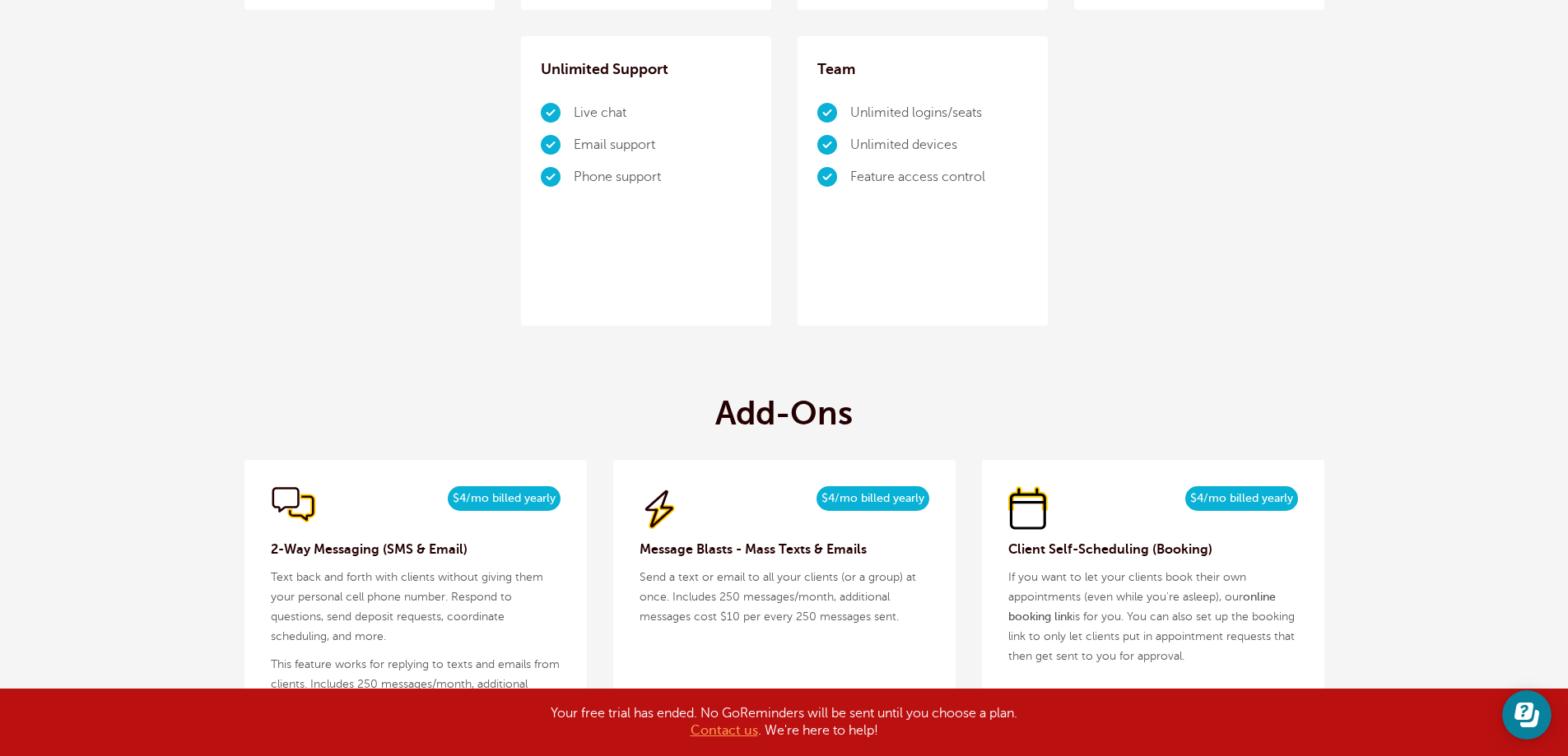
scroll to position [1234, 0]
